Goal: Task Accomplishment & Management: Use online tool/utility

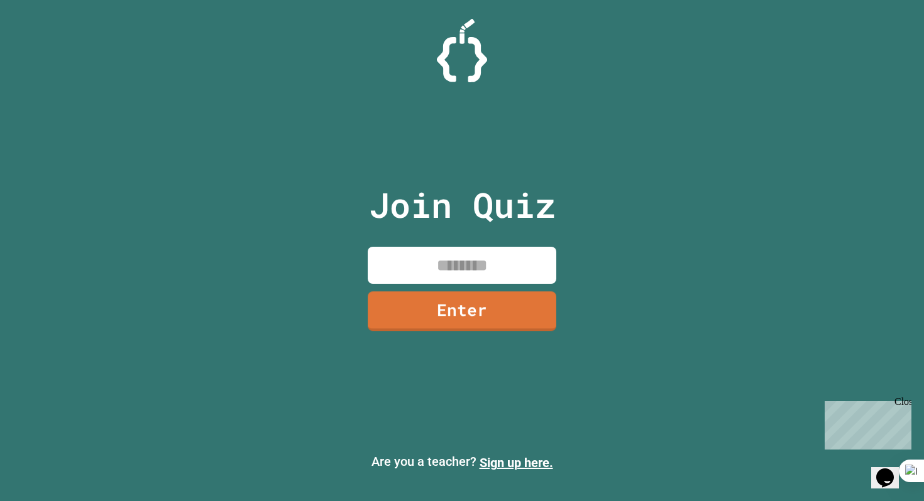
click at [467, 248] on input at bounding box center [462, 265] width 189 height 37
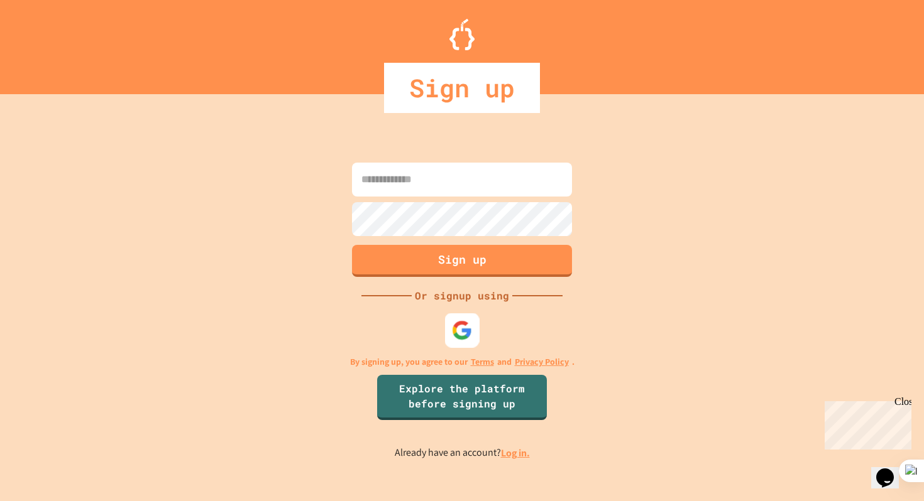
click at [468, 333] on img at bounding box center [462, 330] width 21 height 21
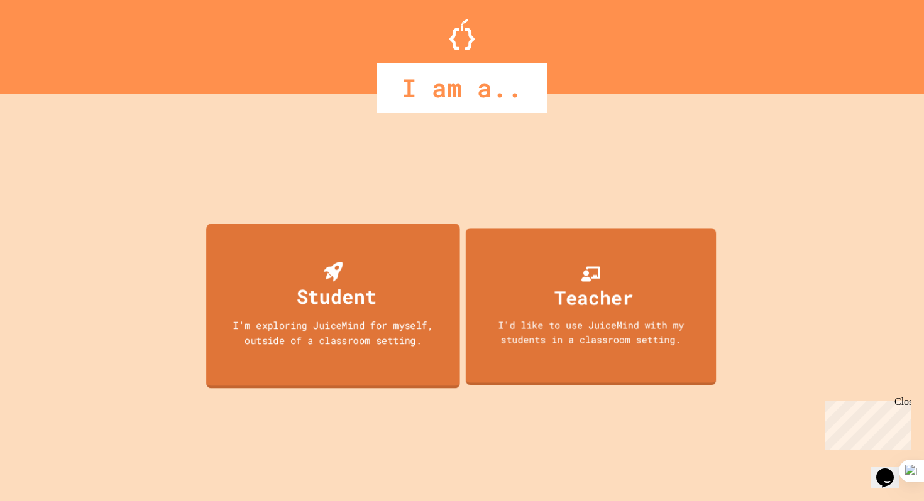
click at [370, 248] on div "Student I'm exploring JuiceMind for myself, outside of a classroom setting." at bounding box center [333, 306] width 254 height 165
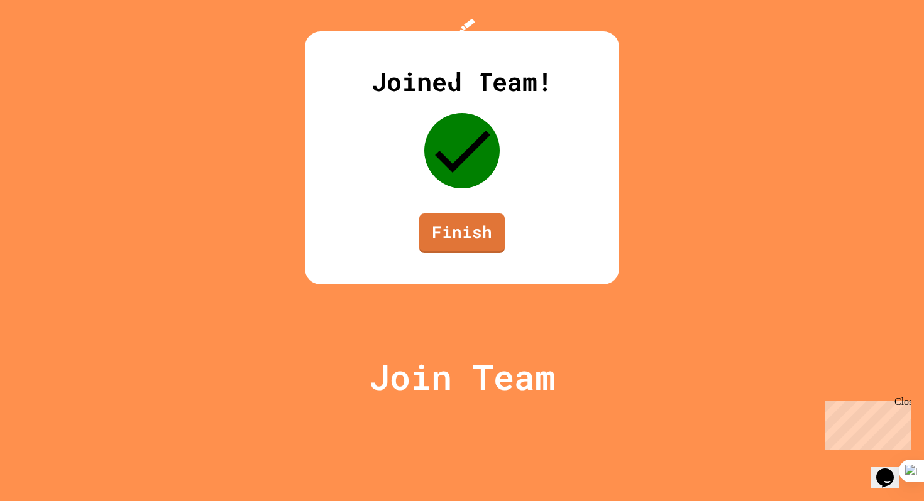
click at [476, 253] on link "Finish" at bounding box center [461, 234] width 85 height 40
